Goal: Find specific page/section: Find specific page/section

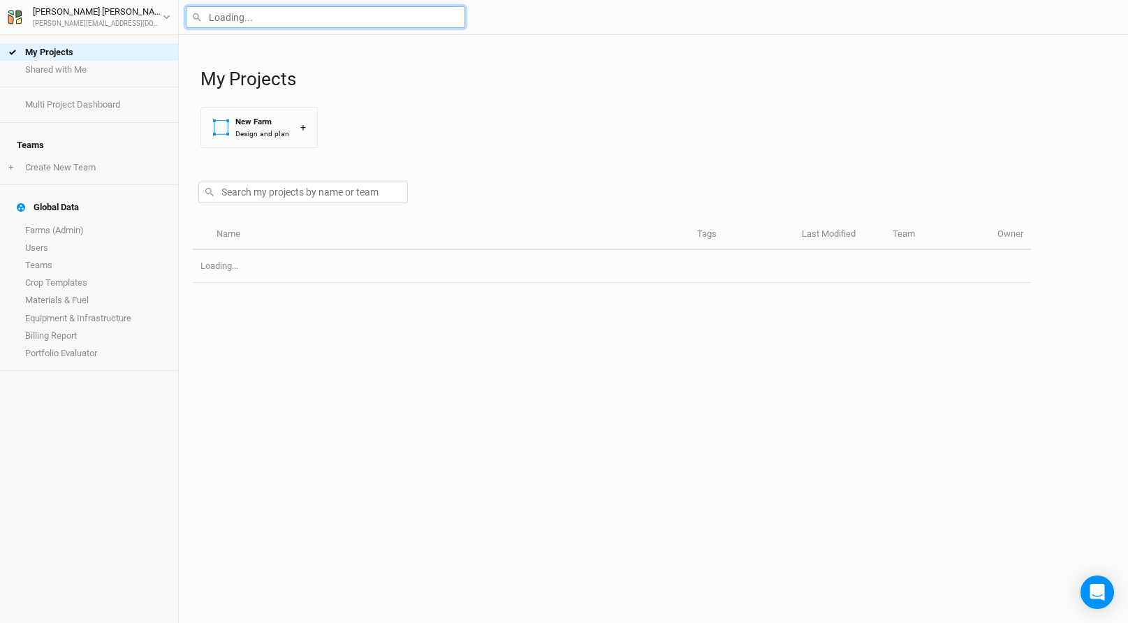
click at [266, 16] on input "text" at bounding box center [325, 17] width 279 height 22
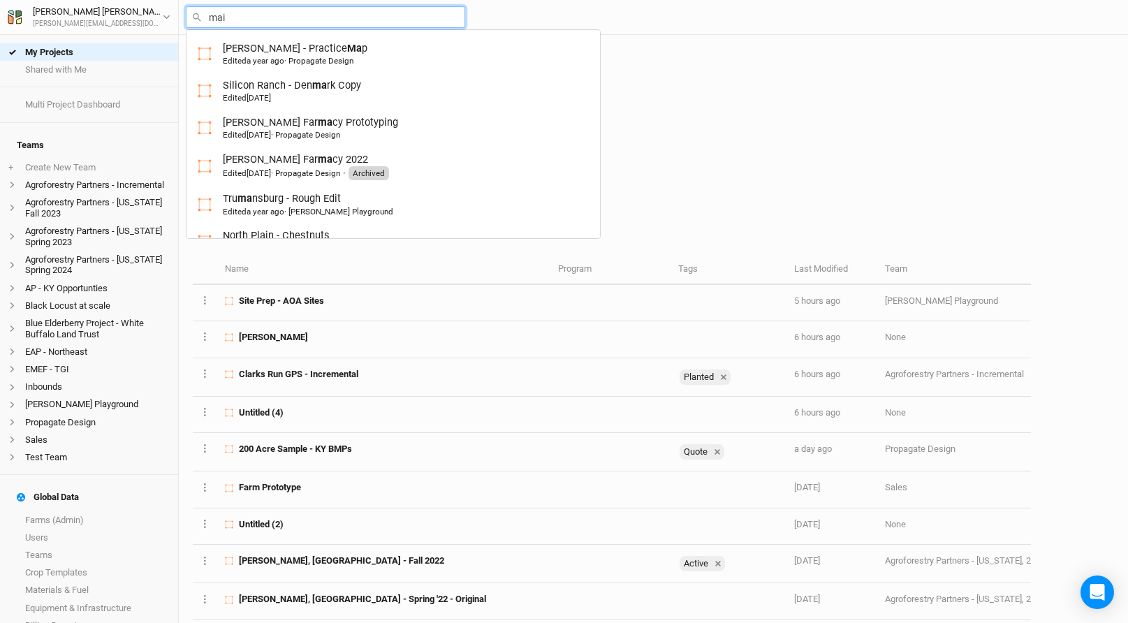
type input "maid"
type input "[GEOGRAPHIC_DATA]"
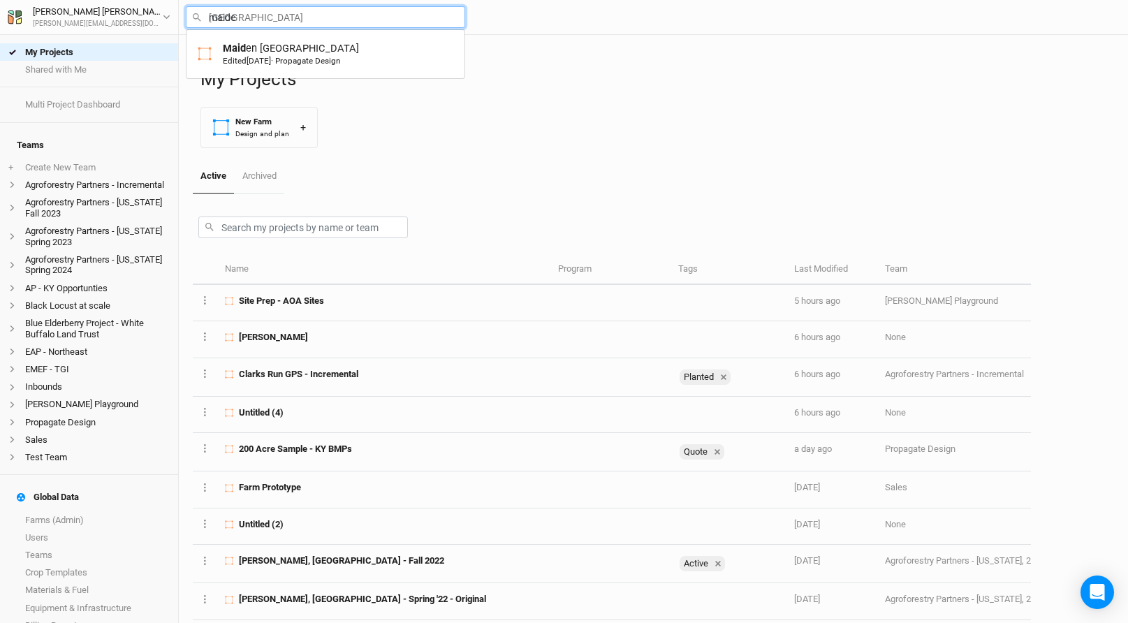
type input "maiden"
click at [285, 47] on div "Maiden Point Farm Edited [DATE] · Propagate Design" at bounding box center [289, 54] width 133 height 26
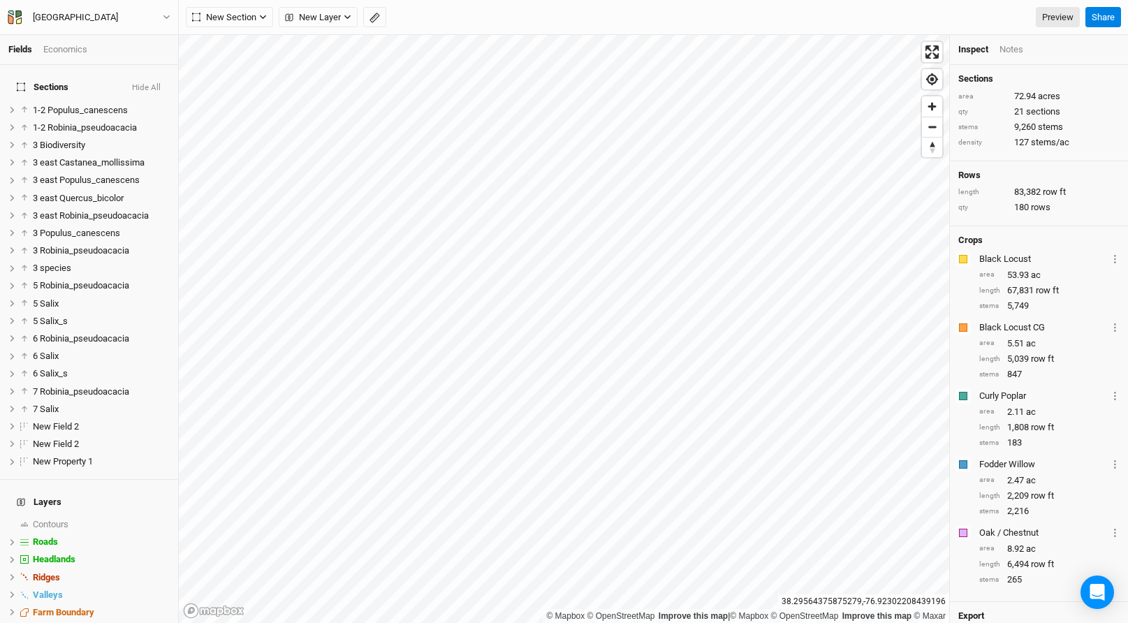
click at [159, 83] on button "Hide All" at bounding box center [146, 88] width 30 height 10
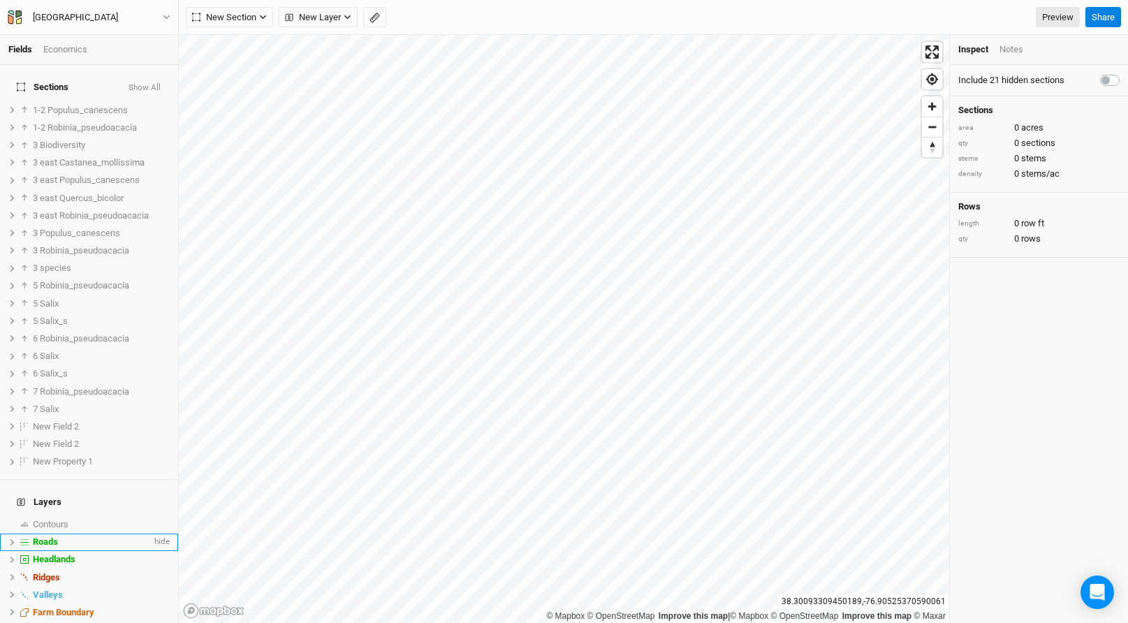
scroll to position [77, 0]
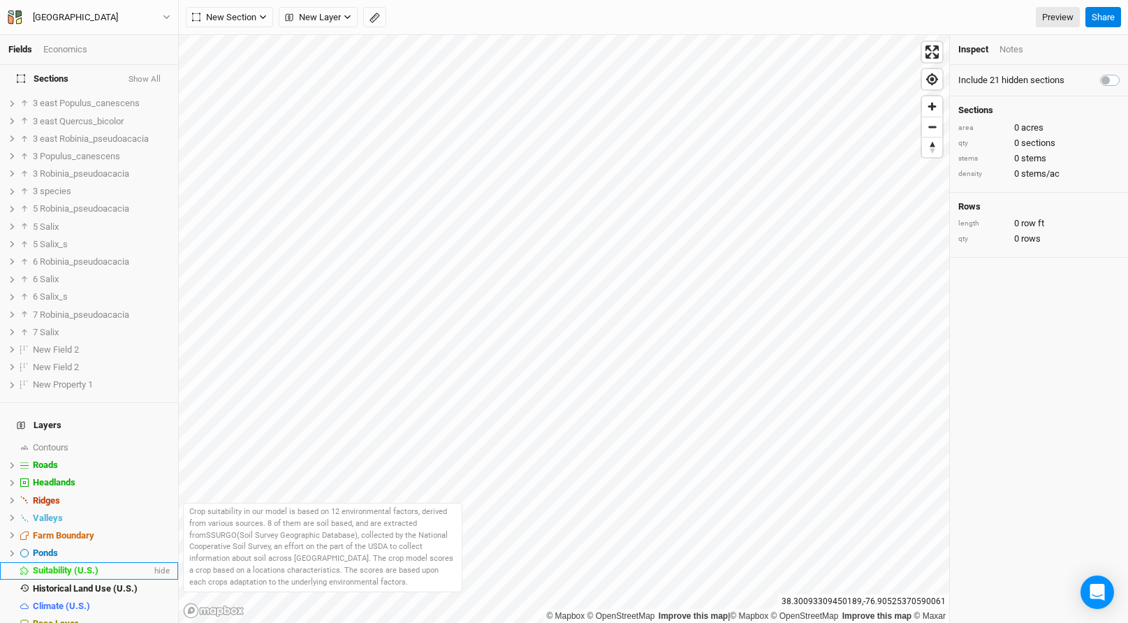
click at [103, 565] on div "Suitability (U.S.)" at bounding box center [92, 570] width 119 height 11
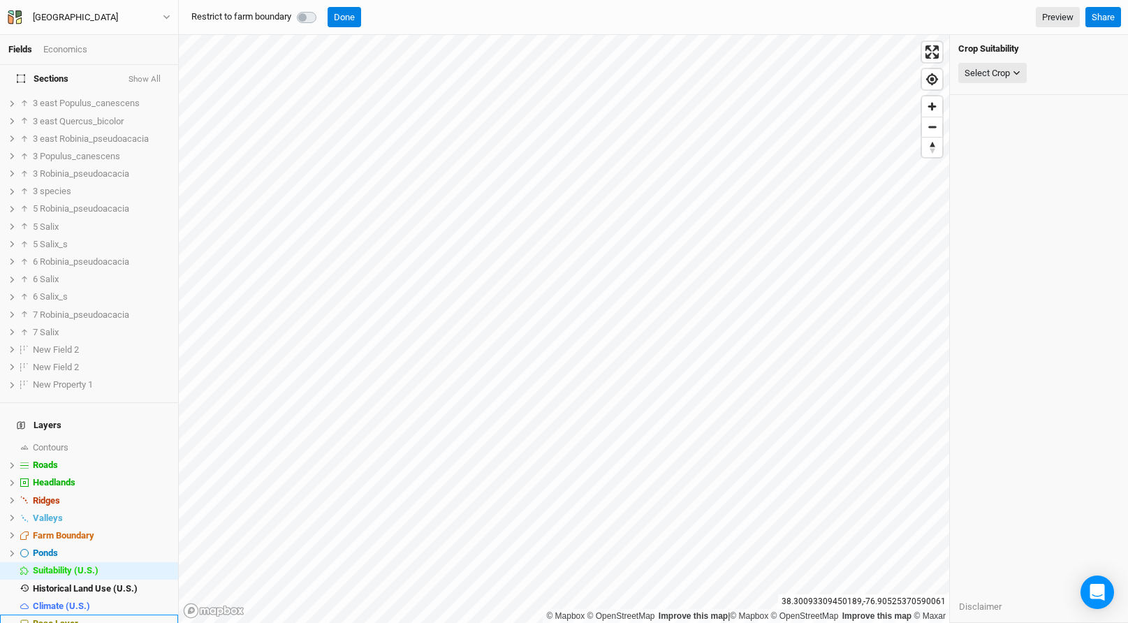
click at [95, 615] on li "Base Layer" at bounding box center [89, 623] width 178 height 17
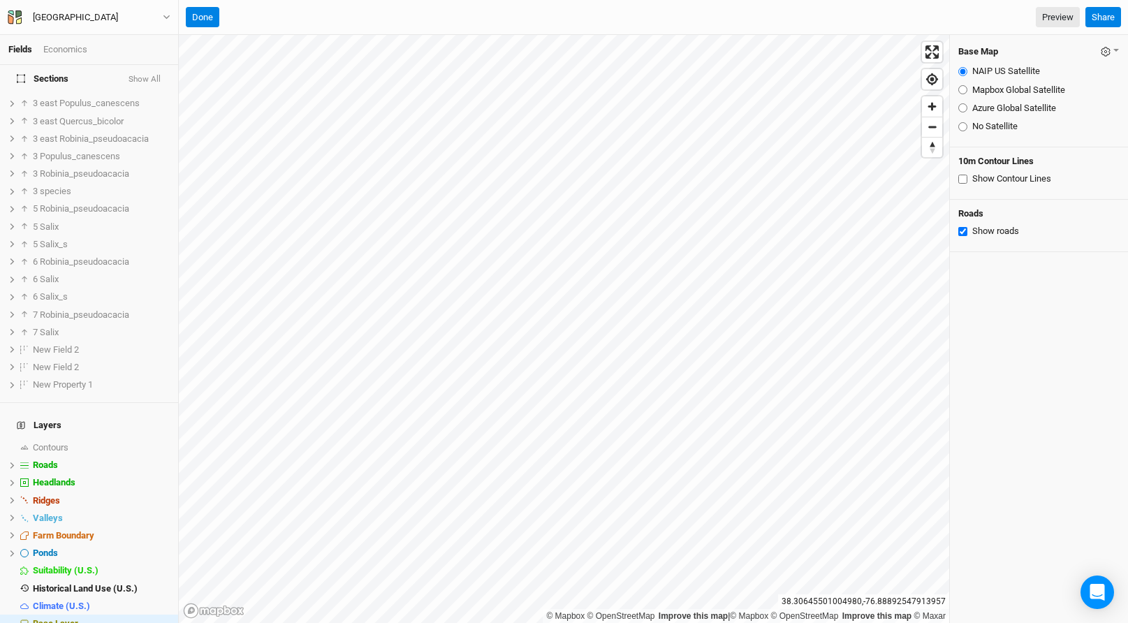
click at [958, 106] on input "Azure Global Satellite" at bounding box center [962, 107] width 9 height 9
radio input "true"
click at [70, 256] on span "6 Robinia_pseudoacacia" at bounding box center [81, 261] width 96 height 10
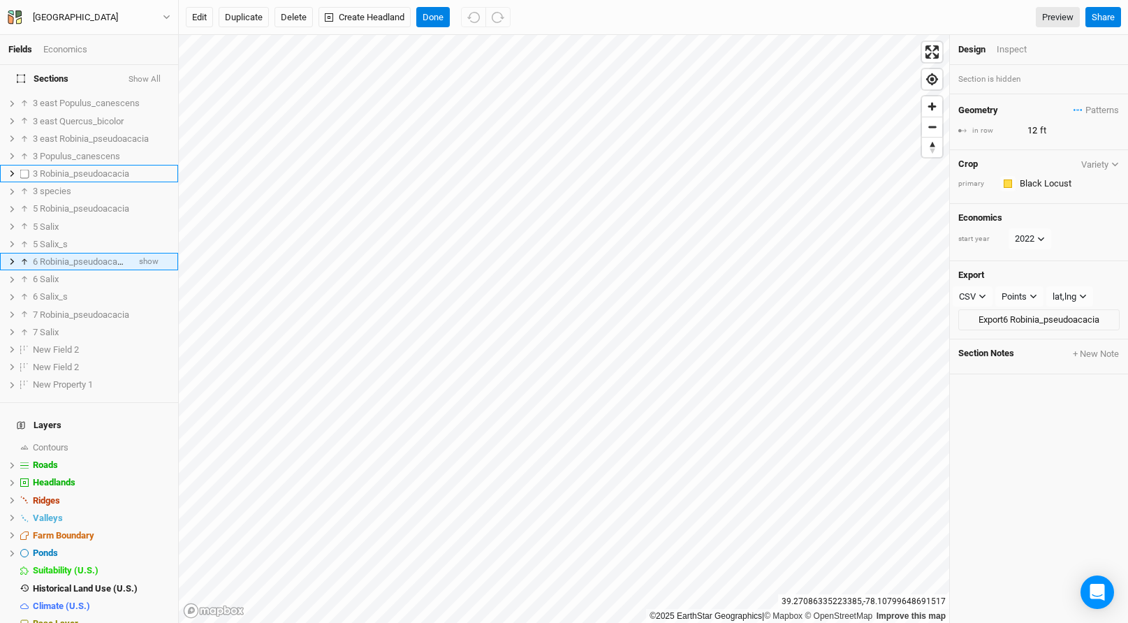
scroll to position [0, 0]
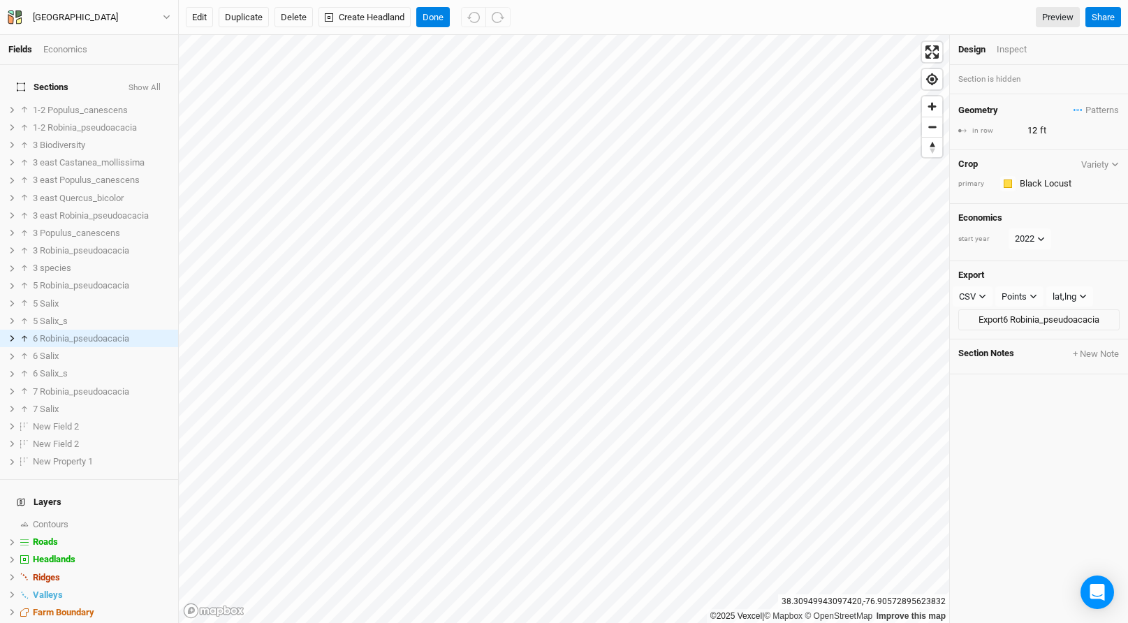
click at [151, 83] on button "Show All" at bounding box center [145, 88] width 34 height 10
